Goal: Check status: Check status

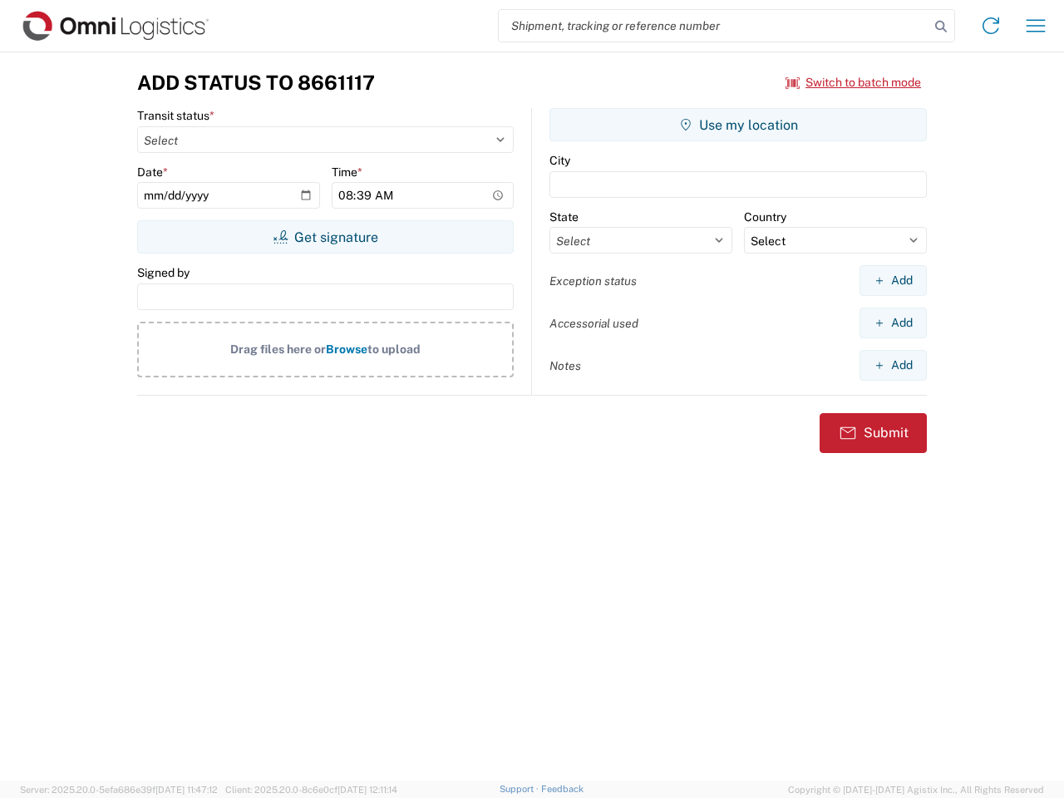
click at [714, 26] on input "search" at bounding box center [714, 26] width 431 height 32
click at [941, 27] on icon at bounding box center [940, 26] width 23 height 23
click at [991, 26] on icon at bounding box center [991, 25] width 27 height 27
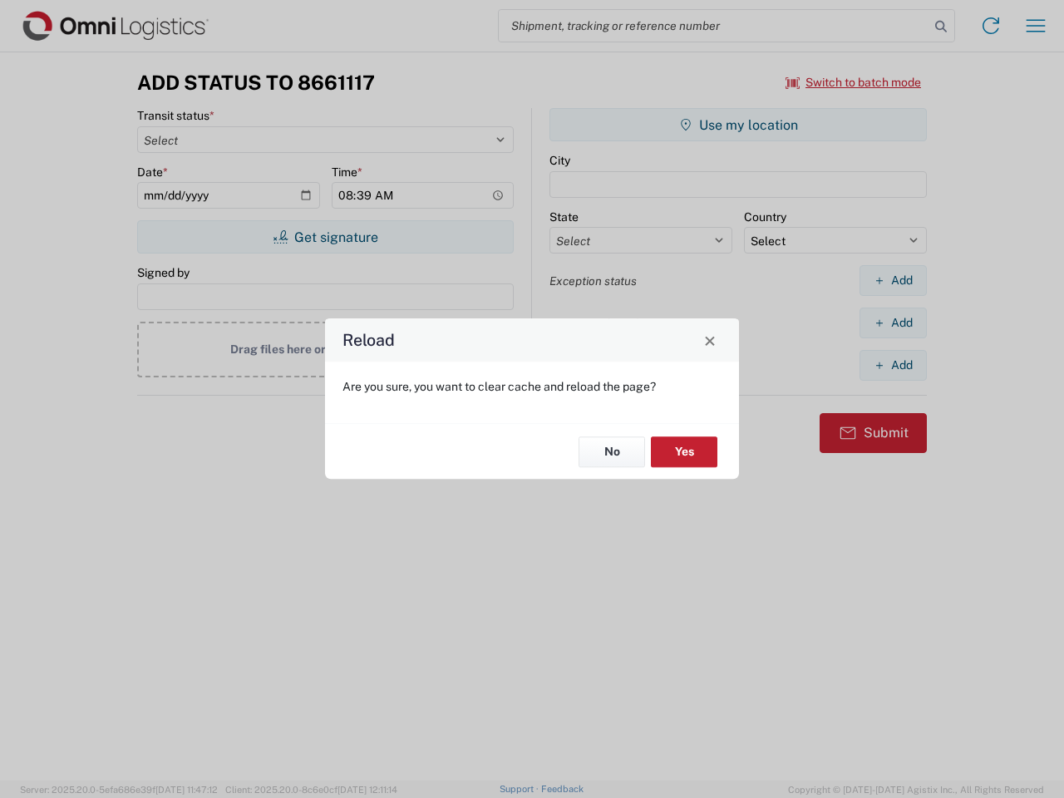
click at [1036, 26] on div "Reload Are you sure, you want to clear cache and reload the page? No Yes" at bounding box center [532, 399] width 1064 height 798
click at [854, 82] on div "Reload Are you sure, you want to clear cache and reload the page? No Yes" at bounding box center [532, 399] width 1064 height 798
click at [325, 237] on div "Reload Are you sure, you want to clear cache and reload the page? No Yes" at bounding box center [532, 399] width 1064 height 798
click at [738, 125] on div "Reload Are you sure, you want to clear cache and reload the page? No Yes" at bounding box center [532, 399] width 1064 height 798
click at [893, 280] on div "Reload Are you sure, you want to clear cache and reload the page? No Yes" at bounding box center [532, 399] width 1064 height 798
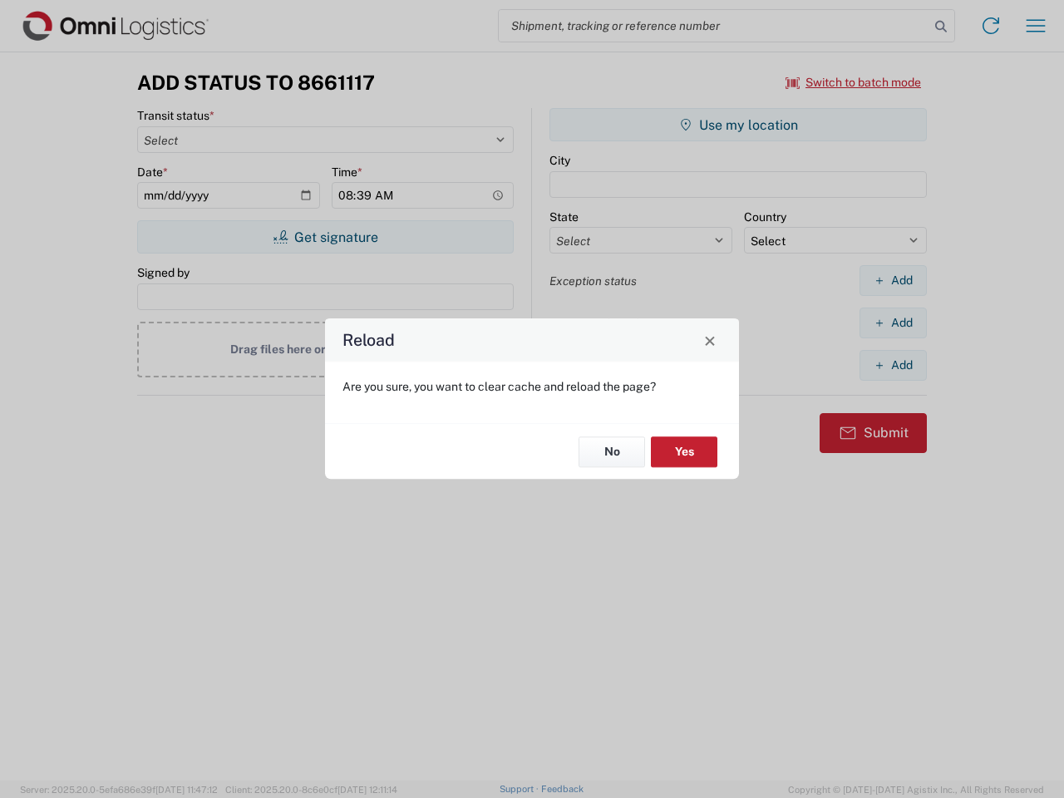
click at [893, 323] on div "Reload Are you sure, you want to clear cache and reload the page? No Yes" at bounding box center [532, 399] width 1064 height 798
click at [893, 365] on div "Reload Are you sure, you want to clear cache and reload the page? No Yes" at bounding box center [532, 399] width 1064 height 798
